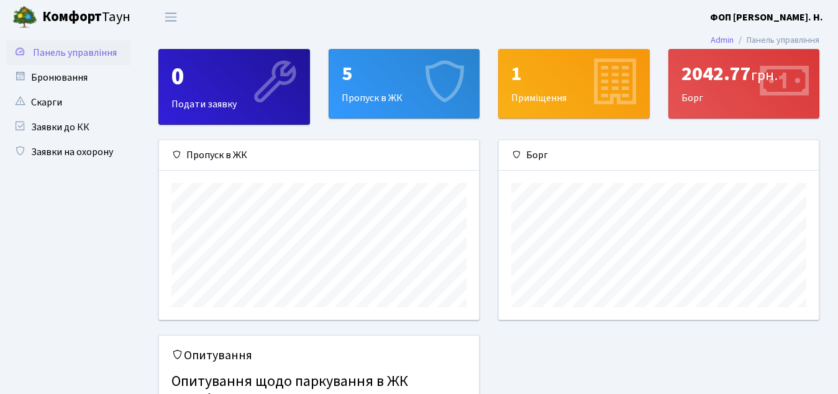
scroll to position [180, 320]
click at [80, 146] on link "Заявки на охорону" at bounding box center [68, 152] width 124 height 25
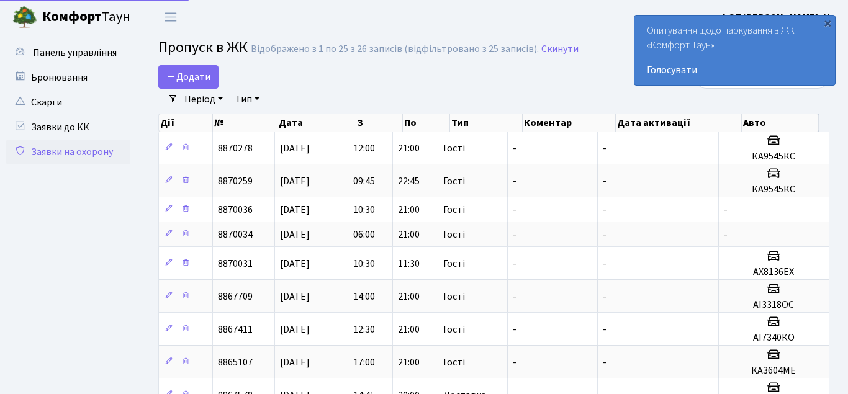
select select "25"
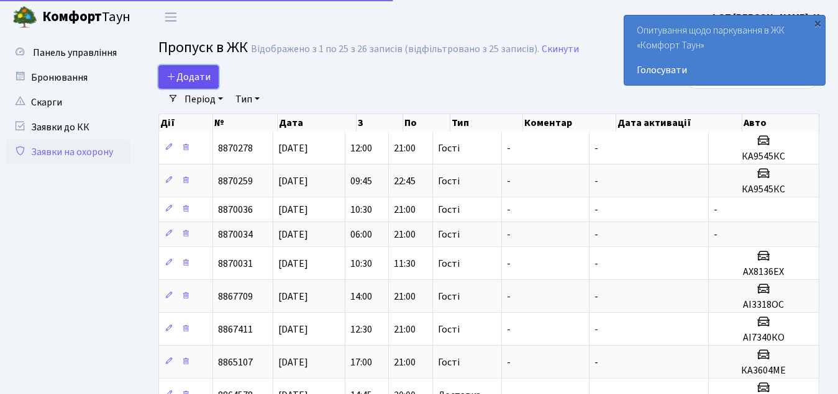
click at [196, 82] on span "Додати" at bounding box center [188, 77] width 44 height 14
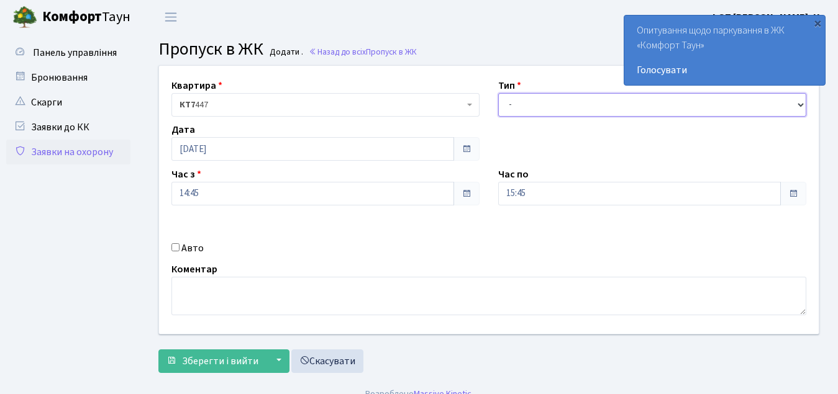
click at [548, 102] on select "- Доставка Таксі Гості Сервіс" at bounding box center [652, 105] width 308 height 24
select select "3"
click at [498, 93] on select "- Доставка Таксі Гості Сервіс" at bounding box center [652, 105] width 308 height 24
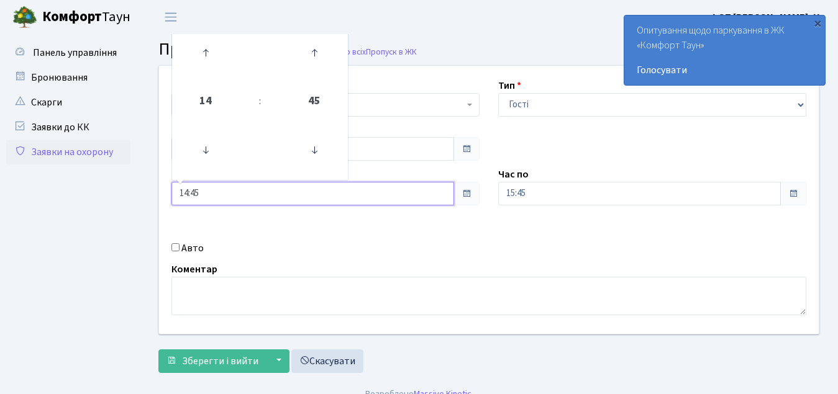
click at [286, 193] on input "14:45" at bounding box center [312, 194] width 283 height 24
click at [202, 150] on icon at bounding box center [206, 151] width 34 height 34
type input "12:45"
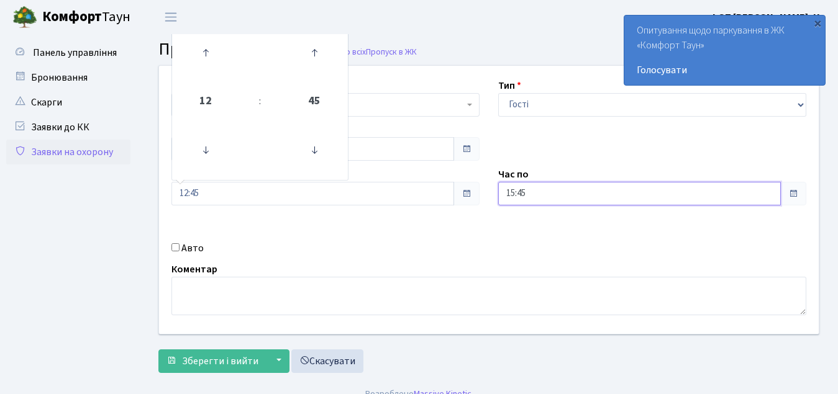
drag, startPoint x: 570, startPoint y: 193, endPoint x: 566, endPoint y: 181, distance: 13.0
click at [570, 193] on input "15:45" at bounding box center [639, 194] width 283 height 24
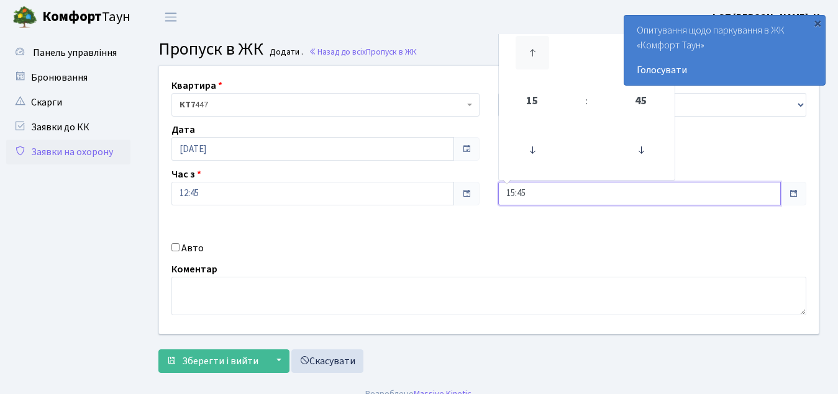
click at [524, 46] on icon at bounding box center [533, 53] width 34 height 34
click at [525, 46] on icon at bounding box center [533, 53] width 34 height 34
click at [525, 45] on icon at bounding box center [533, 53] width 34 height 34
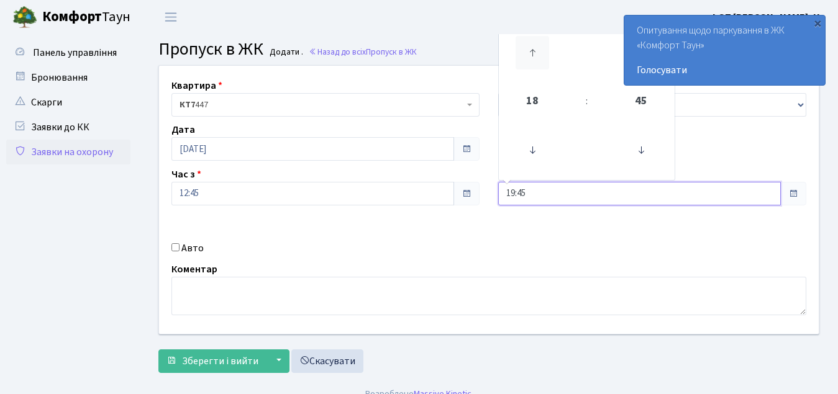
type input "20:45"
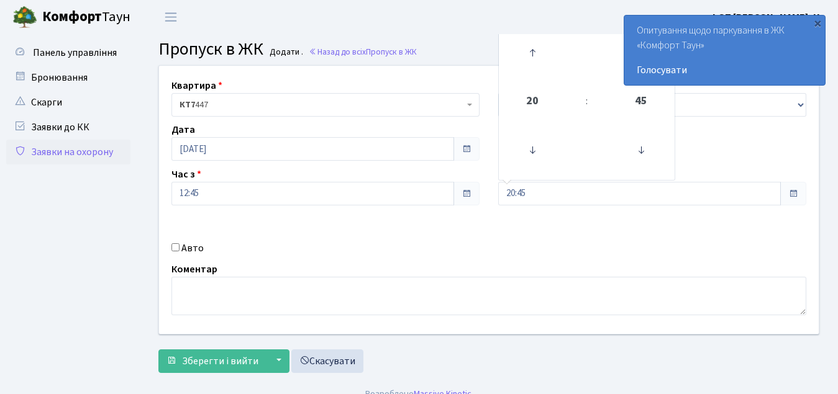
click at [529, 251] on div "Квартира <b>КТ7</b>&nbsp;&nbsp;&nbsp;447 КТ7 447 Тип - Доставка Таксі Гості Сер…" at bounding box center [489, 200] width 678 height 268
click at [182, 248] on label "Авто" at bounding box center [192, 248] width 22 height 15
click at [180, 248] on input "Авто" at bounding box center [175, 247] width 8 height 8
checkbox input "true"
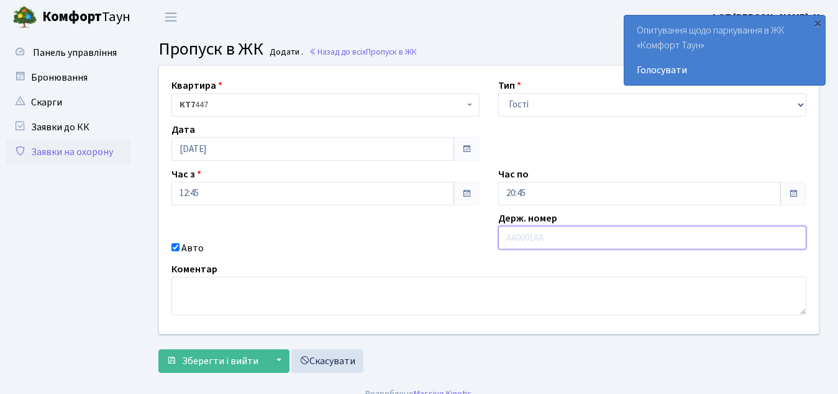
click at [543, 234] on input "text" at bounding box center [652, 238] width 308 height 24
type input "LUMOS"
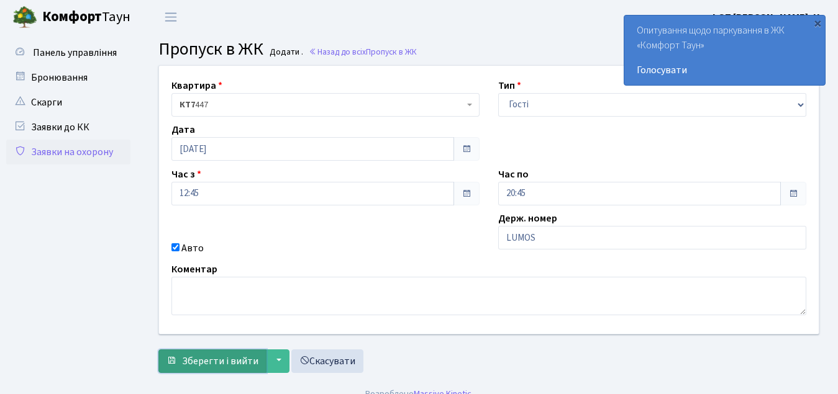
click at [195, 363] on span "Зберегти і вийти" at bounding box center [220, 362] width 76 height 14
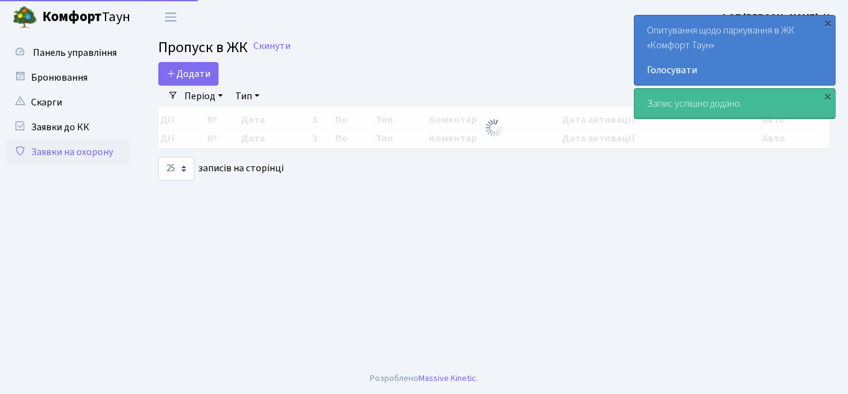
select select "25"
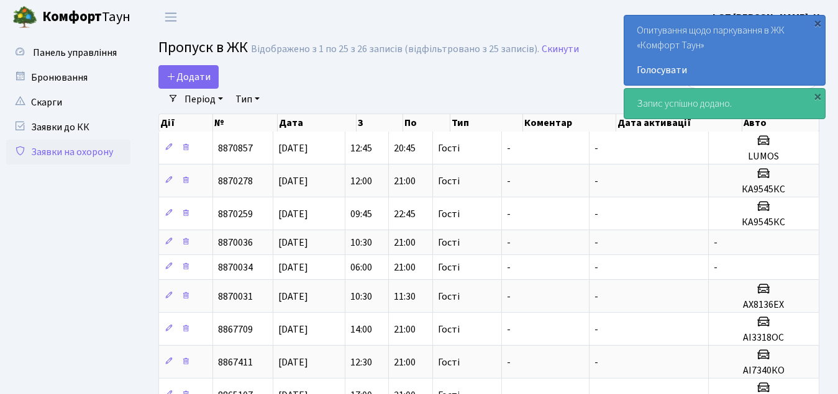
click at [73, 20] on b "Комфорт" at bounding box center [72, 17] width 60 height 20
